Goal: Task Accomplishment & Management: Use online tool/utility

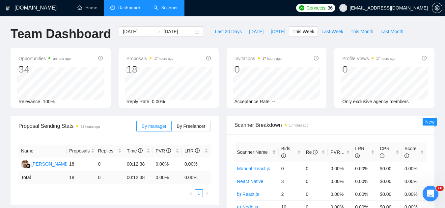
click at [170, 11] on link "Scanner" at bounding box center [165, 8] width 24 height 6
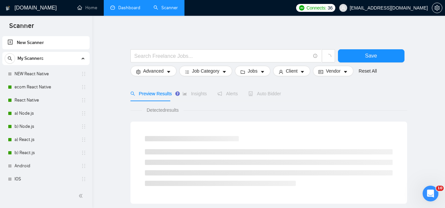
click at [131, 5] on link "Dashboard" at bounding box center [125, 8] width 30 height 6
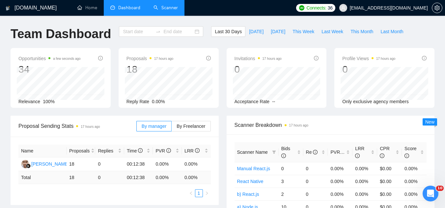
type input "[DATE]"
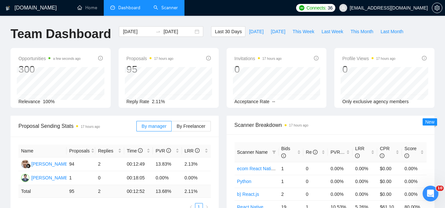
click at [165, 10] on link "Scanner" at bounding box center [165, 8] width 24 height 6
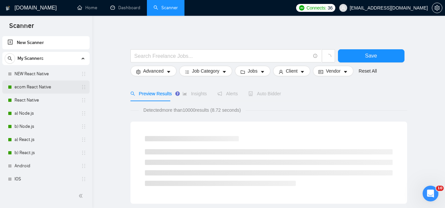
click at [48, 88] on link "ecom React Native" at bounding box center [45, 87] width 63 height 13
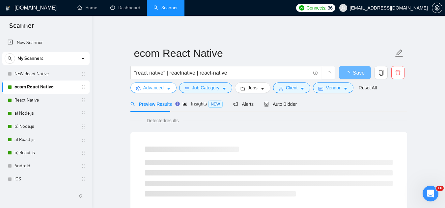
click at [155, 90] on span "Advanced" at bounding box center [153, 87] width 20 height 7
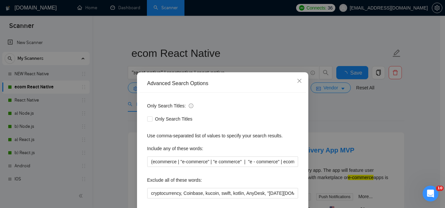
scroll to position [33, 0]
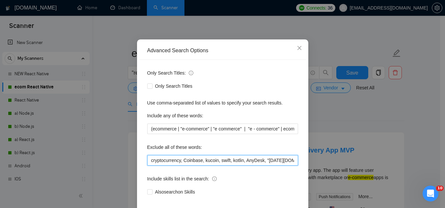
click at [148, 162] on input "cryptocurrency, Coinbase, kucoin, swift, kotlin, AnyDesk, "[DATE][DOMAIN_NAME]"…" at bounding box center [222, 160] width 151 height 11
paste input "2D"
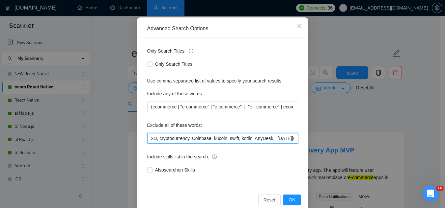
scroll to position [66, 0]
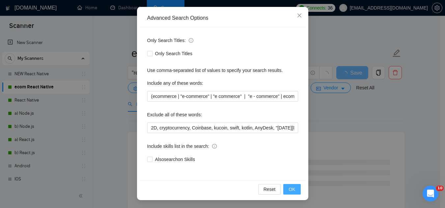
click at [284, 190] on button "OK" at bounding box center [291, 189] width 17 height 11
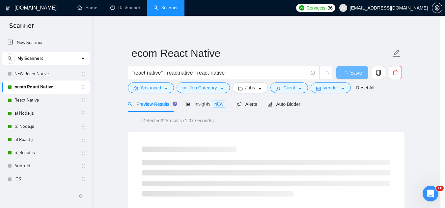
scroll to position [33, 0]
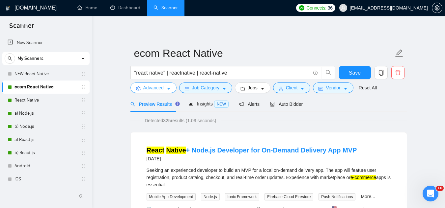
click at [147, 90] on span "Advanced" at bounding box center [153, 87] width 20 height 7
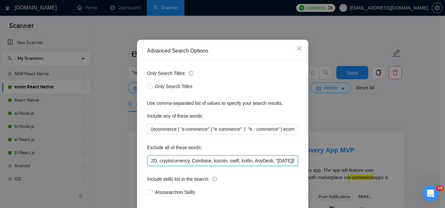
click at [149, 166] on input "2D, cryptocurrency, Coinbase, kucoin, swift, kotlin, AnyDesk, "[DATE][DOMAIN_NA…" at bounding box center [222, 161] width 151 height 11
paste input "[PERSON_NAME]"
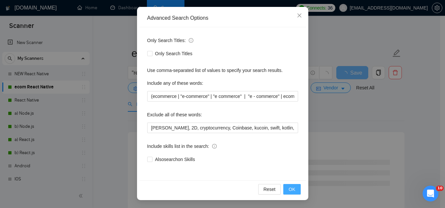
click at [289, 192] on span "OK" at bounding box center [291, 189] width 7 height 7
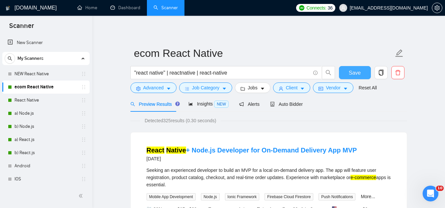
click at [352, 74] on span "Save" at bounding box center [355, 73] width 12 height 8
click at [151, 91] on span "Advanced" at bounding box center [153, 87] width 20 height 7
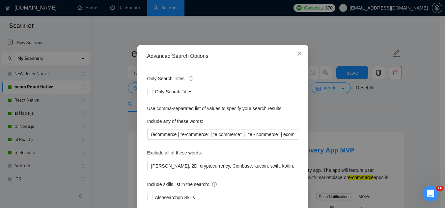
scroll to position [66, 0]
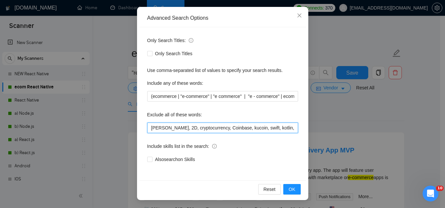
click at [148, 130] on input "[PERSON_NAME], 2D, cryptocurrency, Coinbase, kucoin, swift, kotlin, AnyDesk, "[…" at bounding box center [222, 128] width 151 height 11
type input "project manager, [PERSON_NAME], 2D, cryptocurrency, Coinbase, kucoin, swift, [P…"
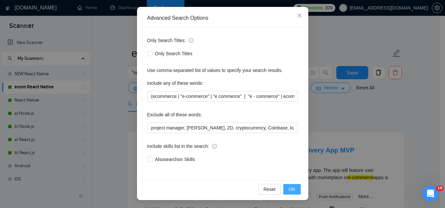
click at [289, 188] on span "OK" at bounding box center [291, 189] width 7 height 7
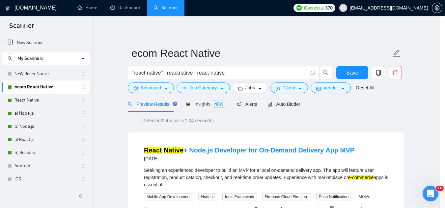
scroll to position [33, 0]
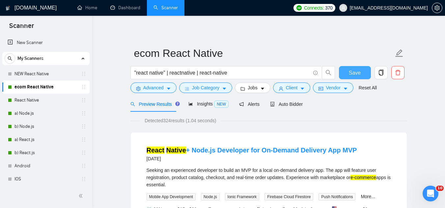
click at [346, 75] on button "Save" at bounding box center [355, 72] width 32 height 13
click at [54, 98] on link "React Native" at bounding box center [45, 100] width 63 height 13
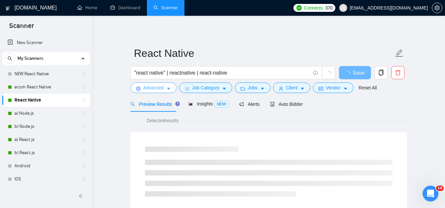
click at [144, 90] on span "Advanced" at bounding box center [153, 87] width 20 height 7
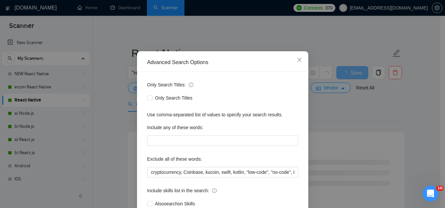
scroll to position [33, 0]
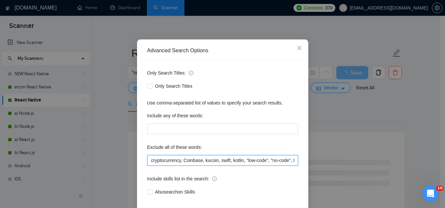
click at [148, 163] on input "cryptocurrency, Coinbase, kucoin, swift, kotlin, "low-code", "no-code", Bubble,…" at bounding box center [222, 160] width 151 height 11
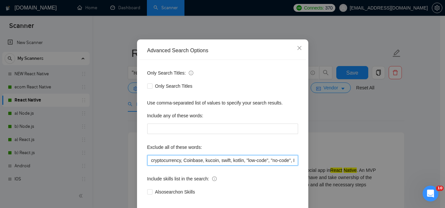
paste input "project manager, [PERSON_NAME], 2D,"
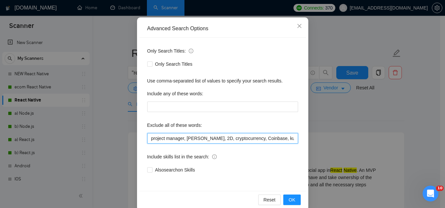
scroll to position [66, 0]
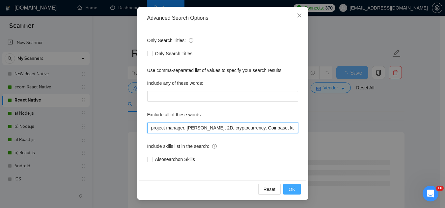
type input "project manager, [PERSON_NAME], 2D, cryptocurrency, Coinbase, kucoin, swift, ko…"
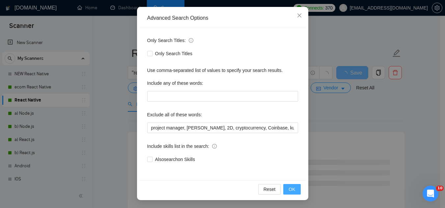
click at [288, 191] on span "OK" at bounding box center [291, 189] width 7 height 7
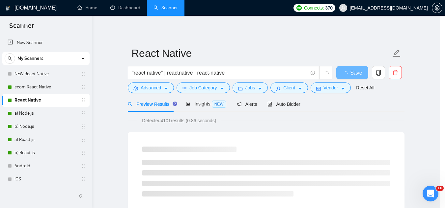
scroll to position [33, 0]
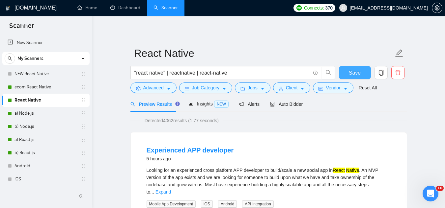
click at [353, 77] on button "Save" at bounding box center [355, 72] width 32 height 13
click at [50, 116] on link "a) Node.js" at bounding box center [45, 113] width 63 height 13
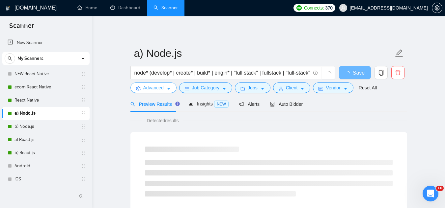
click at [151, 90] on span "Advanced" at bounding box center [153, 87] width 20 height 7
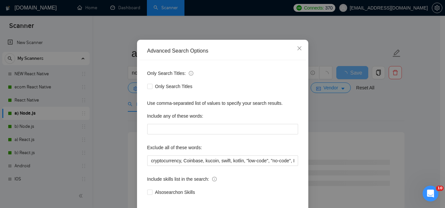
scroll to position [33, 0]
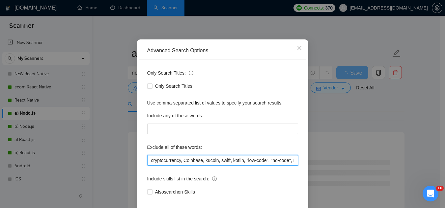
click at [148, 160] on input "cryptocurrency, Coinbase, kucoin, swift, kotlin, "low-code", "no-code", Bubble,…" at bounding box center [222, 160] width 151 height 11
paste input "project manager, [PERSON_NAME], 2D,"
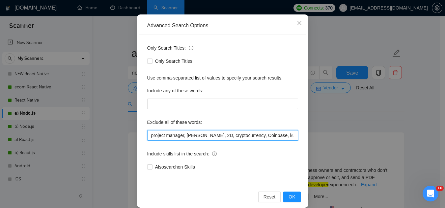
scroll to position [66, 0]
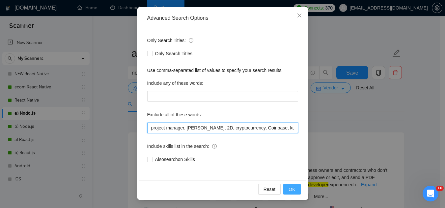
type input "project manager, [PERSON_NAME], 2D, cryptocurrency, Coinbase, kucoin, swift, ko…"
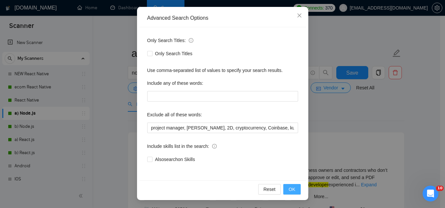
click at [289, 193] on span "OK" at bounding box center [291, 189] width 7 height 7
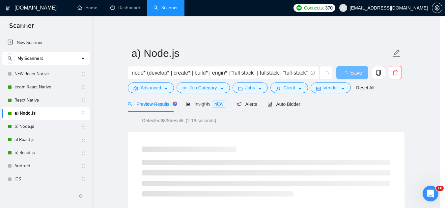
scroll to position [33, 0]
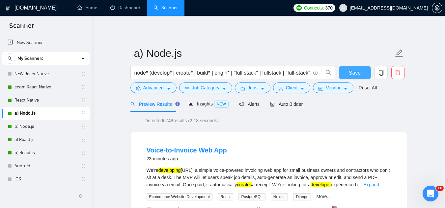
click at [356, 70] on span "Save" at bounding box center [355, 73] width 12 height 8
click at [42, 126] on link "b) Node.js" at bounding box center [45, 126] width 63 height 13
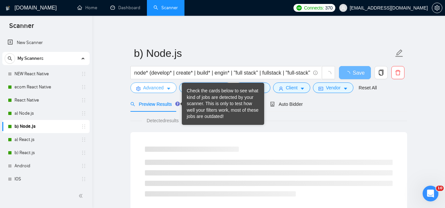
click at [154, 89] on span "Advanced" at bounding box center [153, 87] width 20 height 7
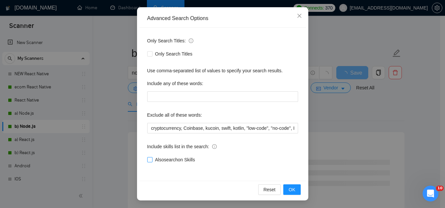
scroll to position [66, 0]
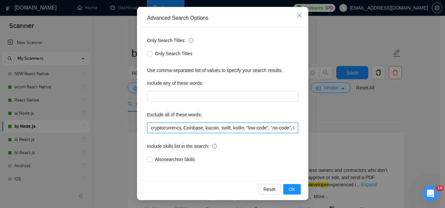
click at [147, 127] on input "cryptocurrency, Coinbase, kucoin, swift, kotlin, "low-code", "no-code", Bubble,…" at bounding box center [222, 128] width 151 height 11
paste input "project manager, [PERSON_NAME], 2D,"
type input "project manager, [PERSON_NAME], 2D, cryptocurrency, Coinbase, kucoin, swift, ko…"
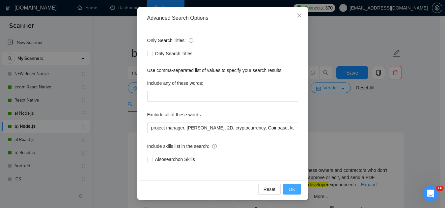
click at [293, 192] on button "OK" at bounding box center [291, 189] width 17 height 11
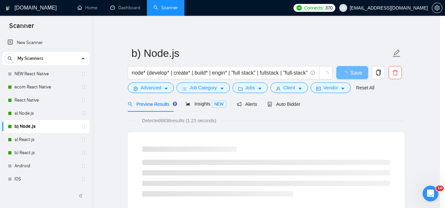
scroll to position [33, 0]
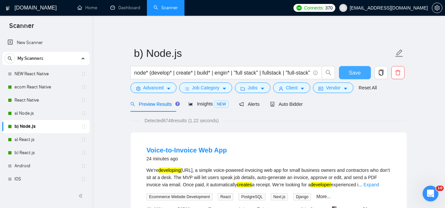
click at [352, 78] on button "Save" at bounding box center [355, 72] width 32 height 13
click at [31, 144] on link "a) React.js" at bounding box center [45, 139] width 63 height 13
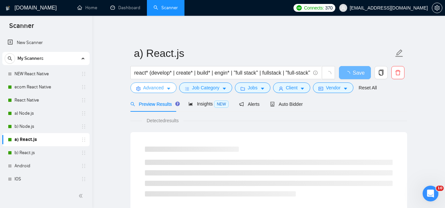
click at [146, 89] on span "Advanced" at bounding box center [153, 87] width 20 height 7
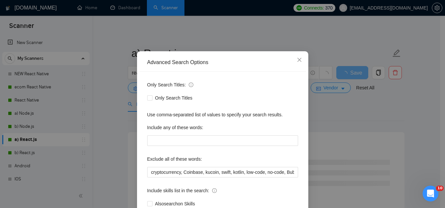
scroll to position [33, 0]
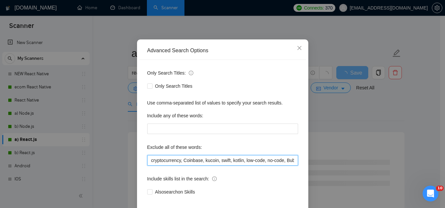
click at [148, 162] on input "cryptocurrency, Coinbase, kucoin, swift, kotlin, low-code, no-code, Bubble, Bul…" at bounding box center [222, 160] width 151 height 11
paste input "project manager, [PERSON_NAME], 2D,"
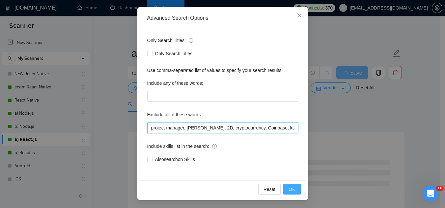
type input "project manager, [PERSON_NAME], 2D, cryptocurrency, Coinbase, kucoin, swift, ko…"
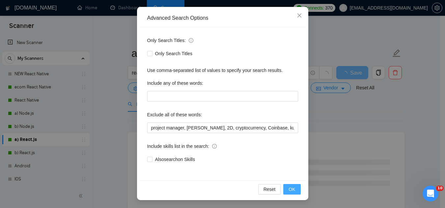
click at [288, 188] on span "OK" at bounding box center [291, 189] width 7 height 7
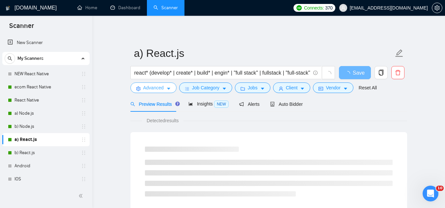
scroll to position [0, 0]
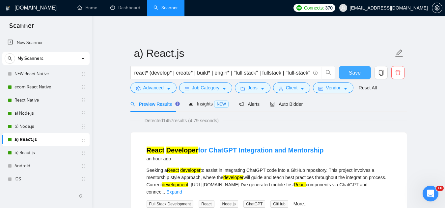
click at [350, 75] on span "Save" at bounding box center [355, 73] width 12 height 8
click at [45, 151] on link "b) React.js" at bounding box center [45, 153] width 63 height 13
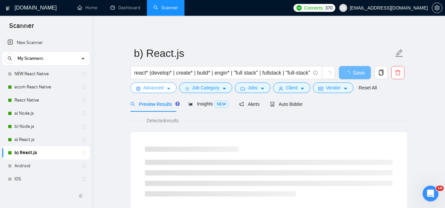
click at [151, 89] on span "Advanced" at bounding box center [153, 87] width 20 height 7
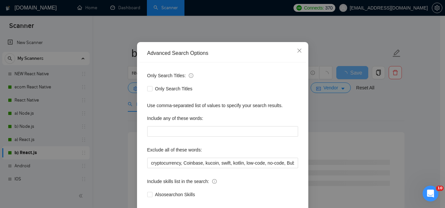
scroll to position [66, 0]
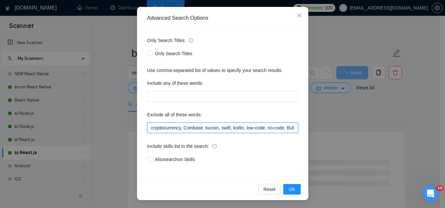
click at [148, 127] on input "cryptocurrency, Coinbase, kucoin, swift, kotlin, low-code, no-code, Bubble, Bul…" at bounding box center [222, 128] width 151 height 11
paste input "project manager, [PERSON_NAME], 2D,"
type input "project manager, [PERSON_NAME], 2D, cryptocurrency, Coinbase, kucoin, swift, ko…"
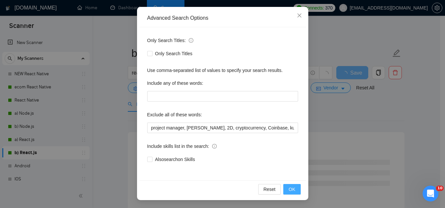
click at [288, 192] on span "OK" at bounding box center [291, 189] width 7 height 7
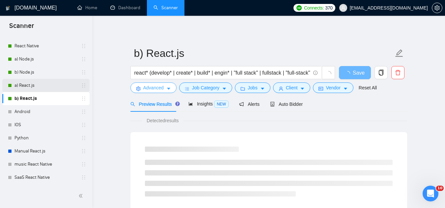
scroll to position [21, 0]
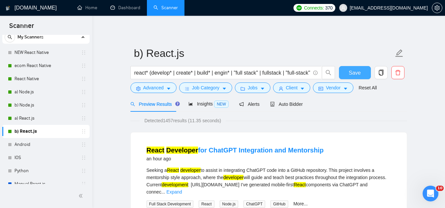
click at [354, 73] on span "Save" at bounding box center [355, 73] width 12 height 8
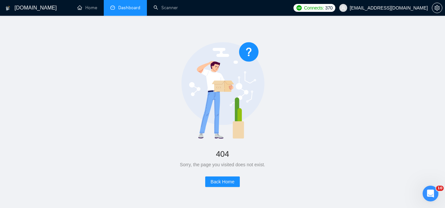
click at [133, 11] on link "Dashboard" at bounding box center [125, 8] width 30 height 6
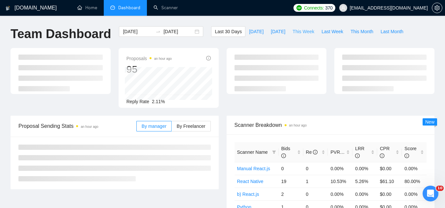
click at [302, 29] on span "This Week" at bounding box center [303, 31] width 22 height 7
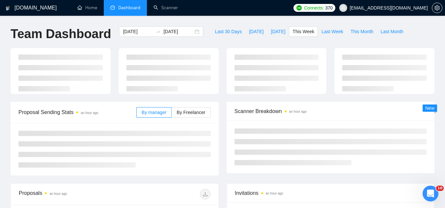
type input "[DATE]"
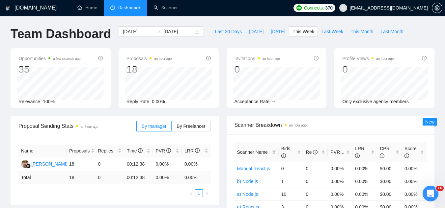
click at [379, 8] on span "[EMAIL_ADDRESS][DOMAIN_NAME]" at bounding box center [389, 8] width 78 height 0
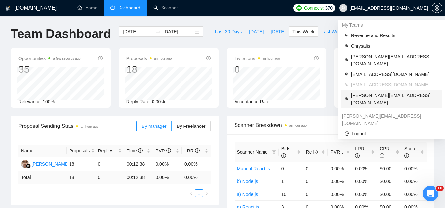
click at [378, 92] on span "vlad+comharevents@socialbloom.io" at bounding box center [394, 99] width 87 height 14
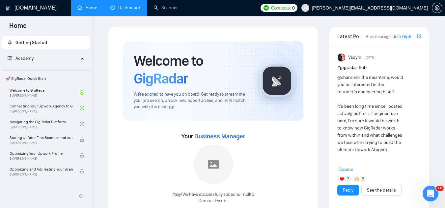
click at [126, 10] on link "Dashboard" at bounding box center [125, 8] width 30 height 6
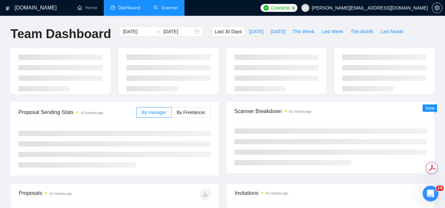
click at [161, 11] on link "Scanner" at bounding box center [165, 8] width 24 height 6
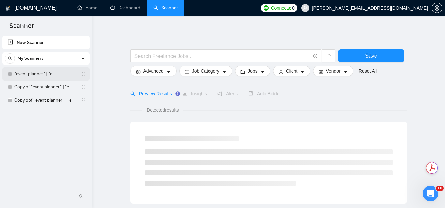
click at [49, 75] on link ""event planner" | "e" at bounding box center [45, 74] width 63 height 13
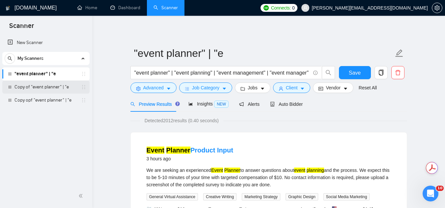
click at [54, 88] on link "Copy of "event planner" | "e" at bounding box center [45, 87] width 63 height 13
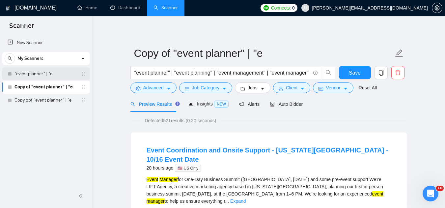
click at [44, 75] on link ""event planner" | "e" at bounding box center [45, 74] width 63 height 13
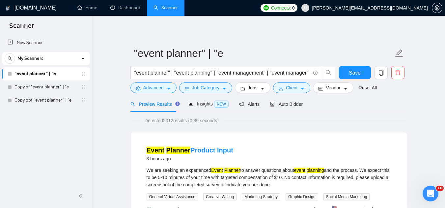
click at [376, 8] on span "[PERSON_NAME][EMAIL_ADDRESS][DOMAIN_NAME]" at bounding box center [370, 8] width 116 height 0
click at [128, 9] on link "Dashboard" at bounding box center [125, 8] width 30 height 6
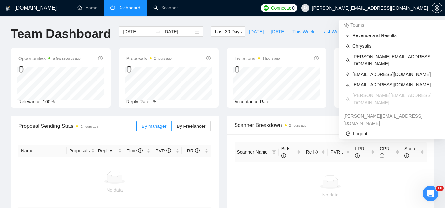
click at [383, 8] on span "vlad+comharevents@socialbloom.io" at bounding box center [370, 8] width 116 height 0
click at [378, 45] on span "Chrysalis" at bounding box center [395, 45] width 86 height 7
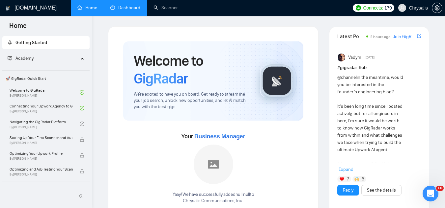
click at [125, 5] on link "Dashboard" at bounding box center [125, 8] width 30 height 6
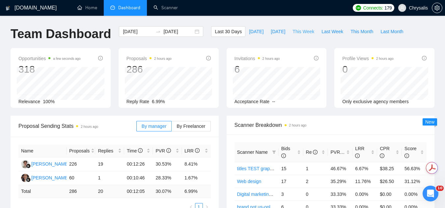
click at [292, 32] on span "This Week" at bounding box center [303, 31] width 22 height 7
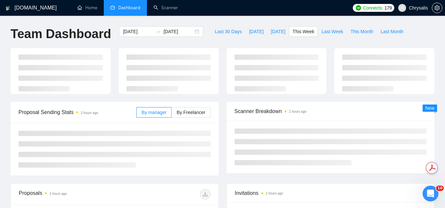
type input "[DATE]"
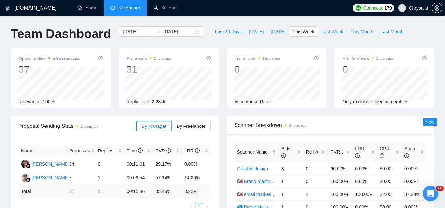
click at [325, 33] on span "Last Week" at bounding box center [332, 31] width 22 height 7
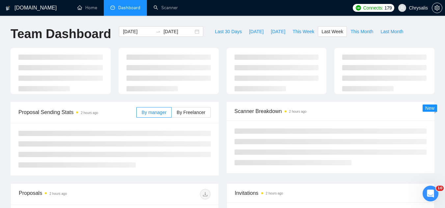
type input "2025-09-29"
type input "2025-10-05"
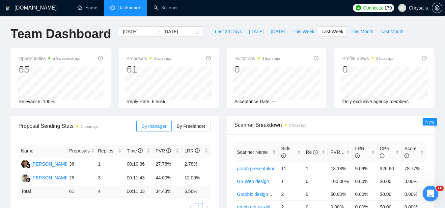
click at [417, 8] on span "Chrysalis" at bounding box center [418, 8] width 19 height 0
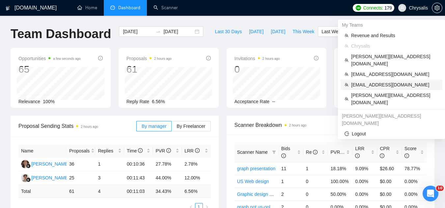
click at [390, 81] on span "[EMAIL_ADDRESS][DOMAIN_NAME]" at bounding box center [394, 84] width 87 height 7
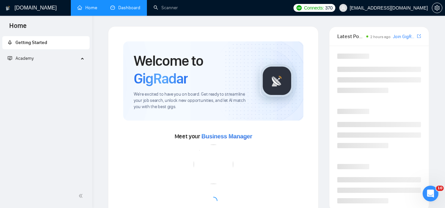
click at [129, 6] on link "Dashboard" at bounding box center [125, 8] width 30 height 6
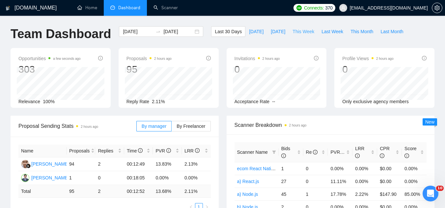
click at [295, 33] on span "This Week" at bounding box center [303, 31] width 22 height 7
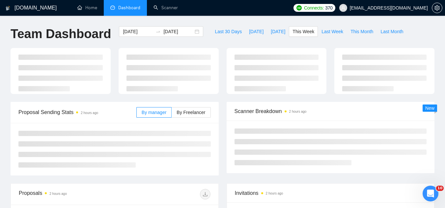
type input "[DATE]"
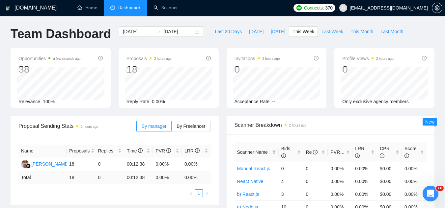
click at [324, 31] on span "Last Week" at bounding box center [332, 31] width 22 height 7
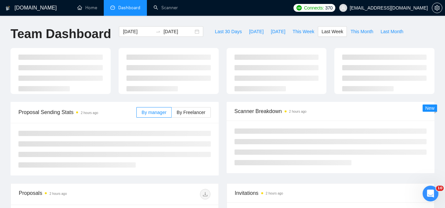
type input "2025-09-29"
type input "2025-10-05"
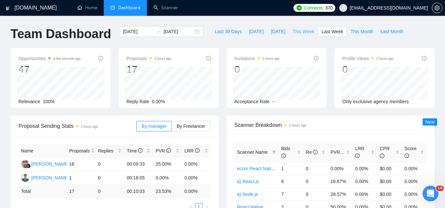
click at [294, 33] on span "This Week" at bounding box center [303, 31] width 22 height 7
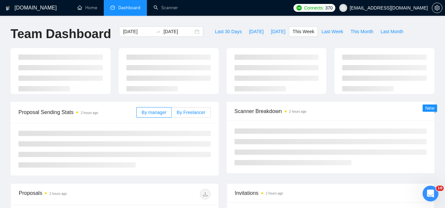
type input "[DATE]"
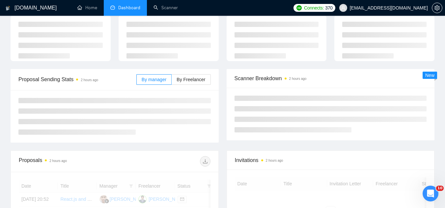
scroll to position [99, 0]
